Goal: Information Seeking & Learning: Learn about a topic

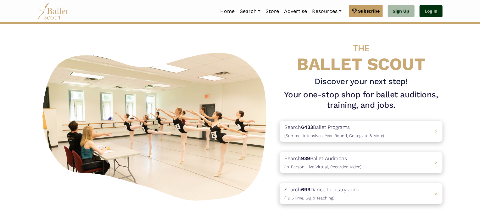
click at [437, 14] on link "Log In" at bounding box center [431, 11] width 23 height 13
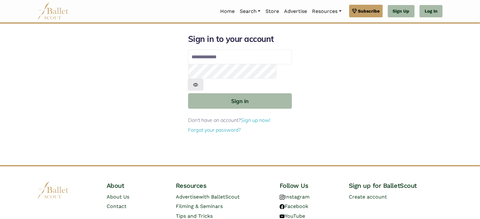
type input "**********"
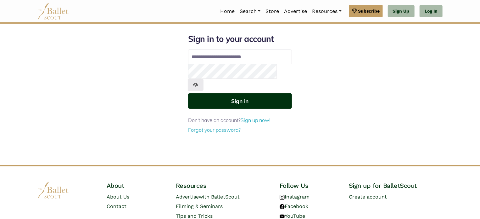
click at [218, 93] on button "Sign in" at bounding box center [240, 100] width 104 height 15
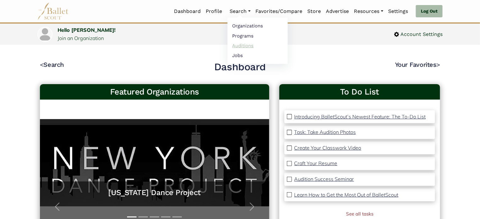
click at [239, 43] on link "Auditions" at bounding box center [257, 46] width 60 height 10
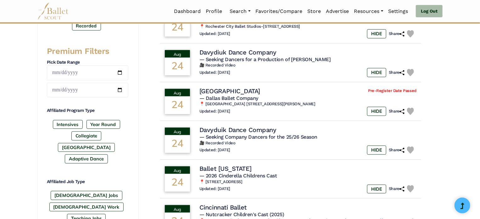
scroll to position [239, 0]
click at [112, 121] on label "Year Round" at bounding box center [104, 124] width 34 height 9
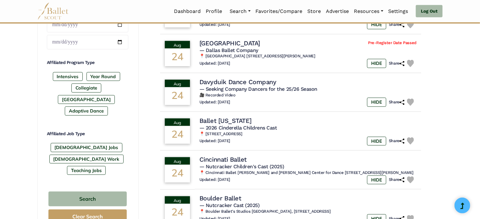
scroll to position [286, 0]
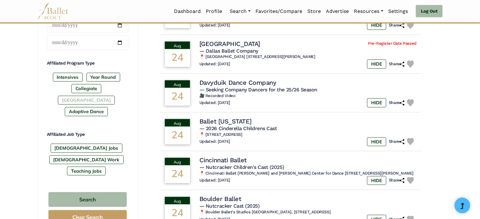
click at [93, 96] on label "[GEOGRAPHIC_DATA]" at bounding box center [86, 100] width 57 height 9
click at [71, 89] on label "Collegiate" at bounding box center [86, 88] width 30 height 9
click at [85, 210] on button "Clear Search" at bounding box center [87, 217] width 78 height 14
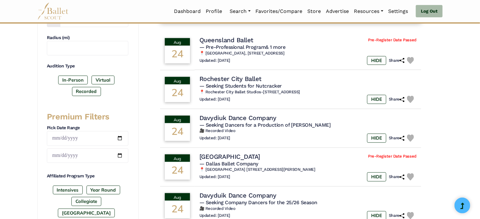
scroll to position [174, 0]
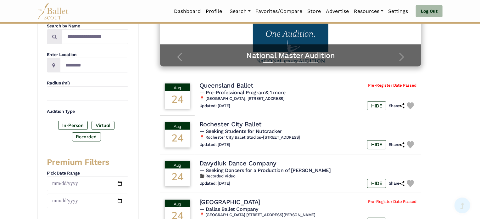
scroll to position [128, 0]
click at [94, 136] on label "Recorded" at bounding box center [86, 136] width 29 height 9
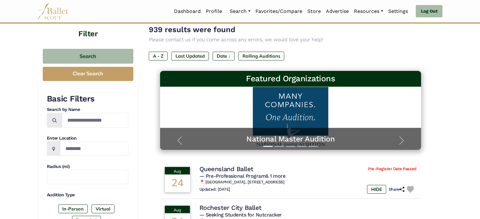
scroll to position [45, 0]
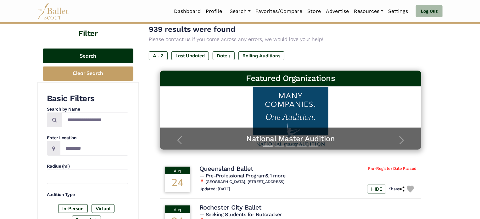
click at [105, 53] on button "Search" at bounding box center [88, 55] width 91 height 15
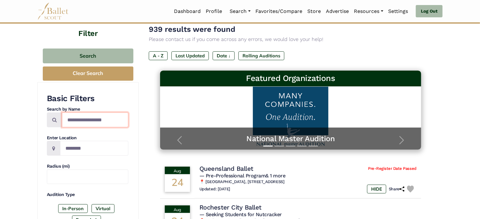
click at [100, 123] on input "Search by names..." at bounding box center [95, 119] width 66 height 15
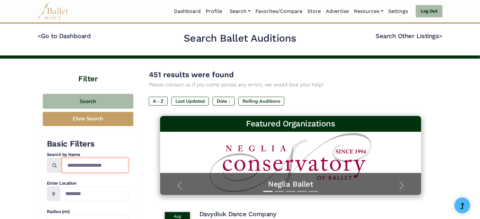
click at [93, 165] on input "Search by names..." at bounding box center [95, 165] width 66 height 15
click at [117, 161] on input "********" at bounding box center [95, 165] width 66 height 15
type input "**********"
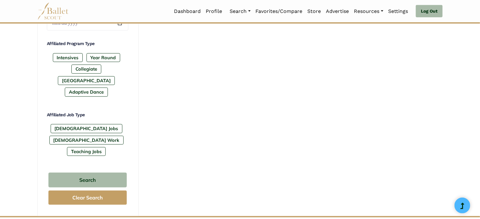
scroll to position [306, 0]
click at [98, 190] on button "Clear Search" at bounding box center [87, 197] width 78 height 14
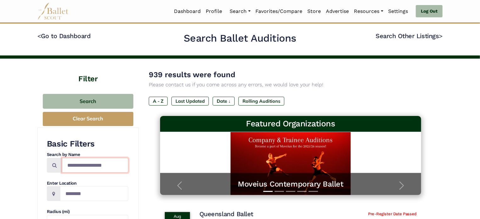
click at [95, 163] on input "Search by names..." at bounding box center [95, 165] width 66 height 15
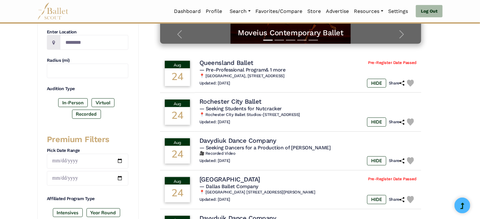
scroll to position [34, 0]
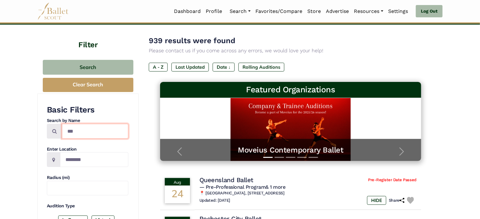
type input "**********"
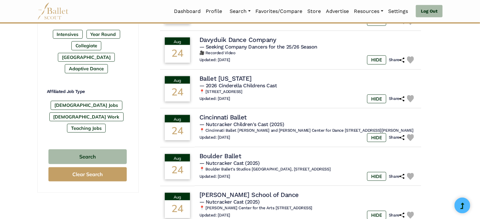
scroll to position [328, 0]
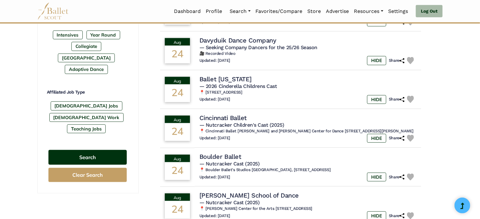
click at [98, 150] on button "Search" at bounding box center [87, 157] width 78 height 15
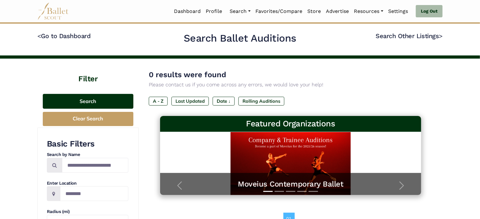
click at [101, 103] on button "Search" at bounding box center [88, 101] width 91 height 15
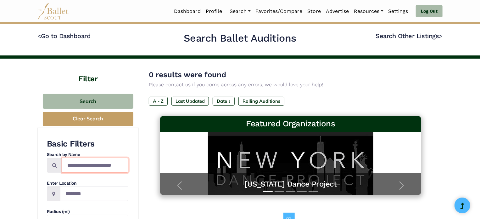
click at [99, 163] on input "**********" at bounding box center [95, 165] width 66 height 15
click at [106, 166] on input "**********" at bounding box center [95, 165] width 66 height 15
type input "*"
type input "*****"
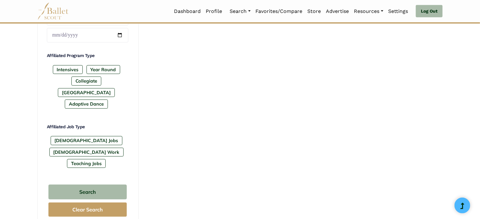
scroll to position [315, 0]
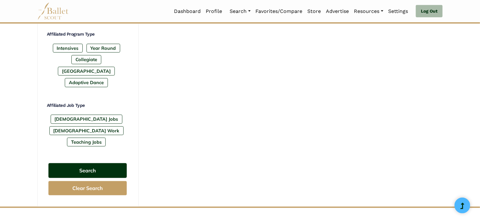
click at [108, 163] on button "Search" at bounding box center [87, 170] width 78 height 15
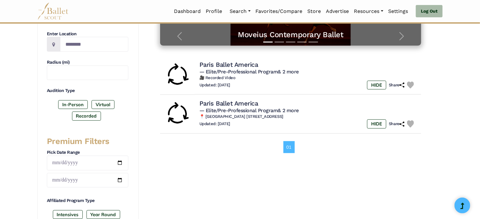
scroll to position [0, 0]
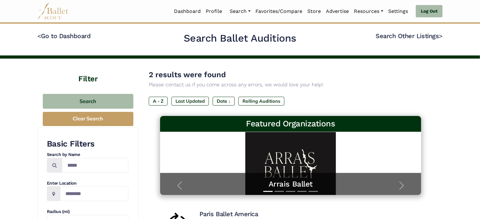
scroll to position [76, 0]
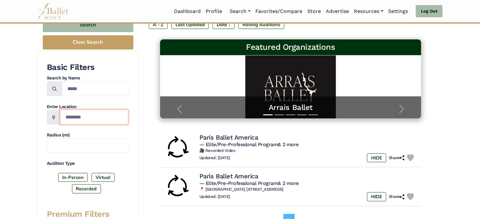
click at [108, 117] on input "Location" at bounding box center [94, 116] width 68 height 15
type input "*"
click at [94, 187] on label "Recorded" at bounding box center [86, 188] width 29 height 9
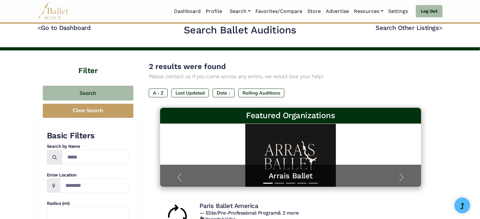
scroll to position [0, 0]
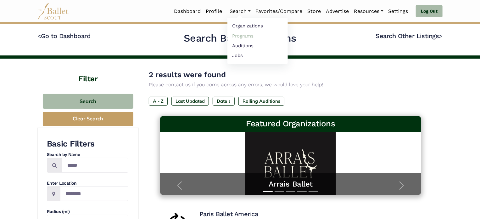
click at [243, 33] on link "Programs" at bounding box center [257, 36] width 60 height 10
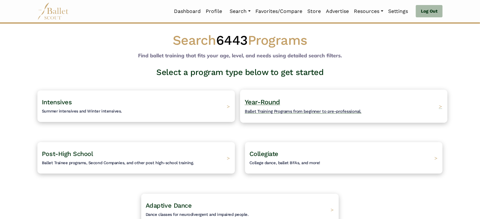
scroll to position [13, 0]
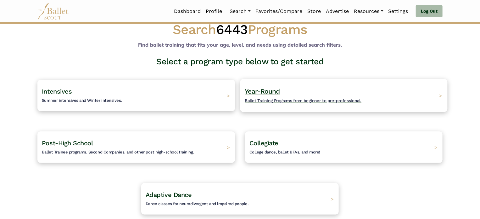
click at [277, 94] on span "Year-Round" at bounding box center [263, 91] width 36 height 8
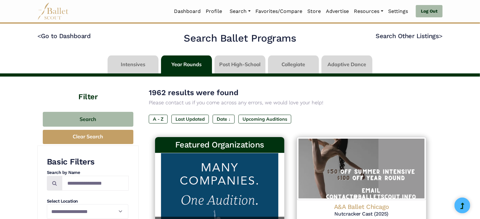
scroll to position [47, 0]
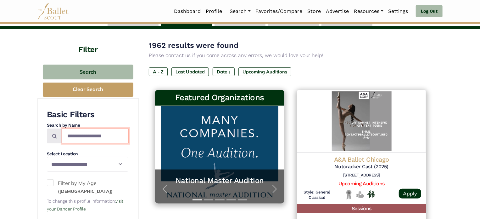
click at [91, 132] on input "Search by names..." at bounding box center [95, 135] width 67 height 15
type input "*****"
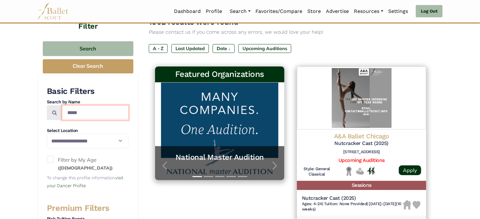
scroll to position [71, 0]
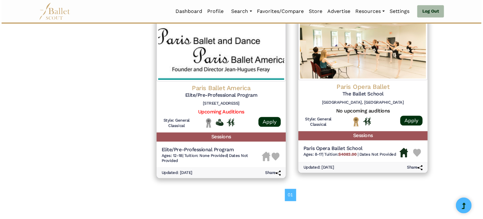
scroll to position [650, 0]
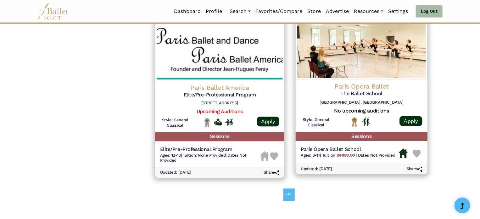
click at [360, 86] on h4 "Paris Opera Ballet" at bounding box center [362, 86] width 122 height 8
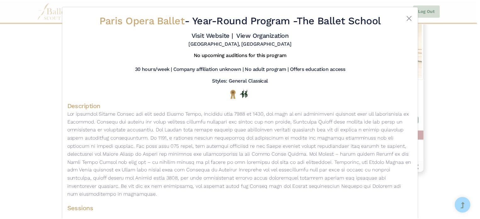
scroll to position [2, 0]
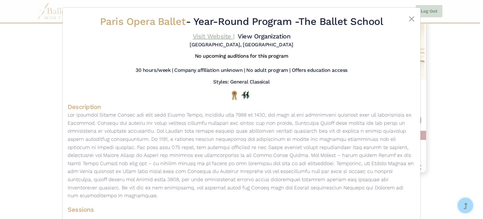
click at [207, 40] on link "Visit Website |" at bounding box center [214, 36] width 42 height 8
click at [47, 50] on div "Paris Opera Ballet - Year-Round Program - The Ballet School Visit Website | Vie…" at bounding box center [241, 109] width 483 height 219
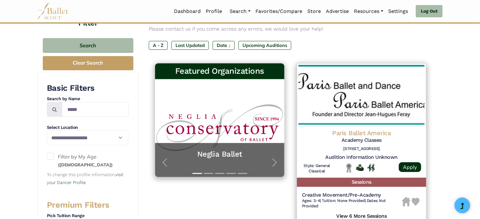
scroll to position [0, 0]
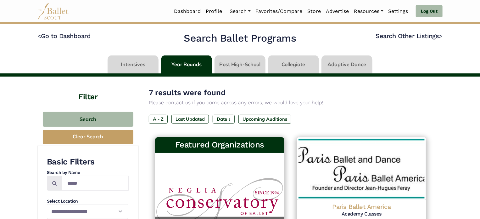
click at [248, 63] on link at bounding box center [240, 64] width 51 height 18
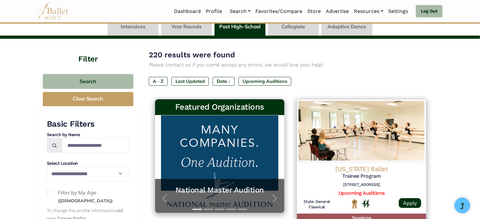
scroll to position [36, 0]
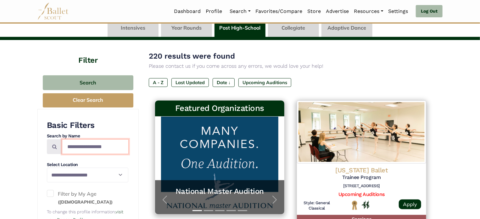
click at [99, 143] on input "Search by names..." at bounding box center [95, 146] width 67 height 15
type input "*****"
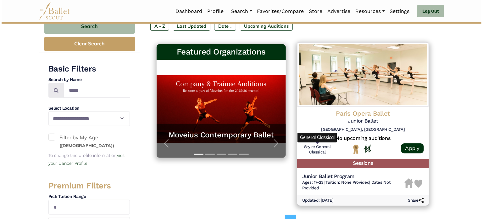
scroll to position [106, 0]
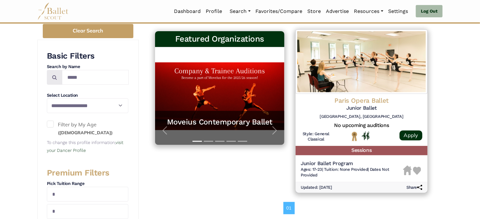
click at [360, 100] on h4 "Paris Opera Ballet" at bounding box center [362, 101] width 122 height 8
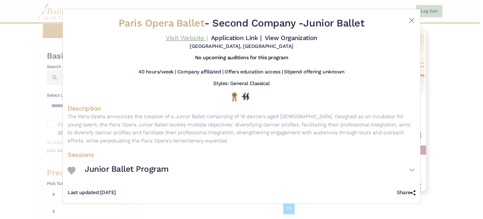
click at [188, 36] on link "Visit Website |" at bounding box center [187, 38] width 42 height 8
